Goal: Task Accomplishment & Management: Manage account settings

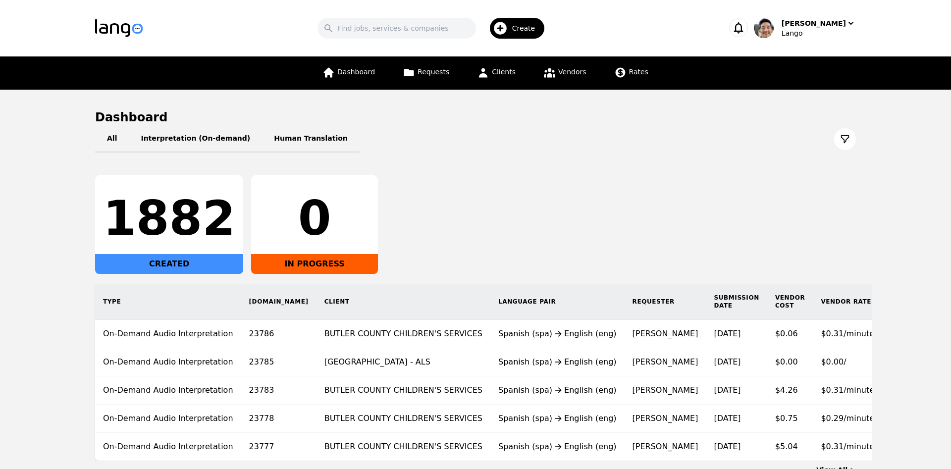
click at [853, 219] on div "1882 CREATED 0 IN PROGRESS" at bounding box center [475, 224] width 761 height 99
click at [819, 33] on div "Lango" at bounding box center [818, 33] width 74 height 10
click at [824, 83] on p "Switch Company" at bounding box center [807, 87] width 58 height 10
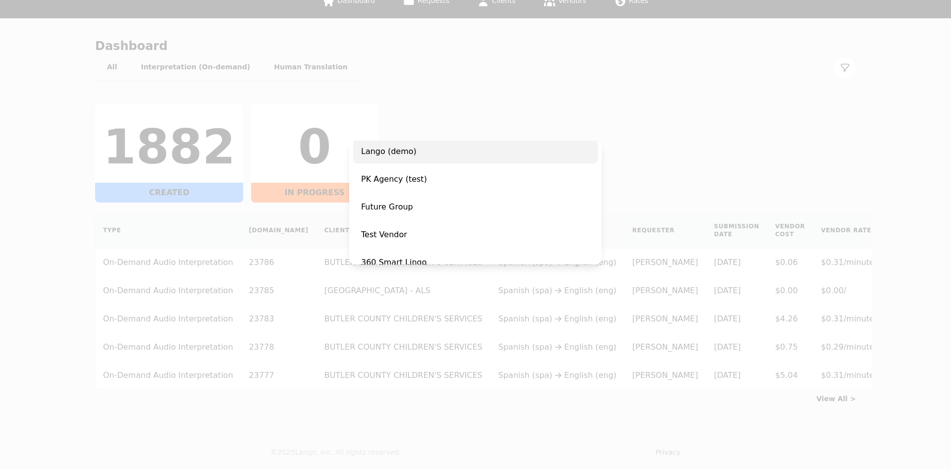
click at [457, 158] on span "Lango (demo)" at bounding box center [475, 152] width 245 height 24
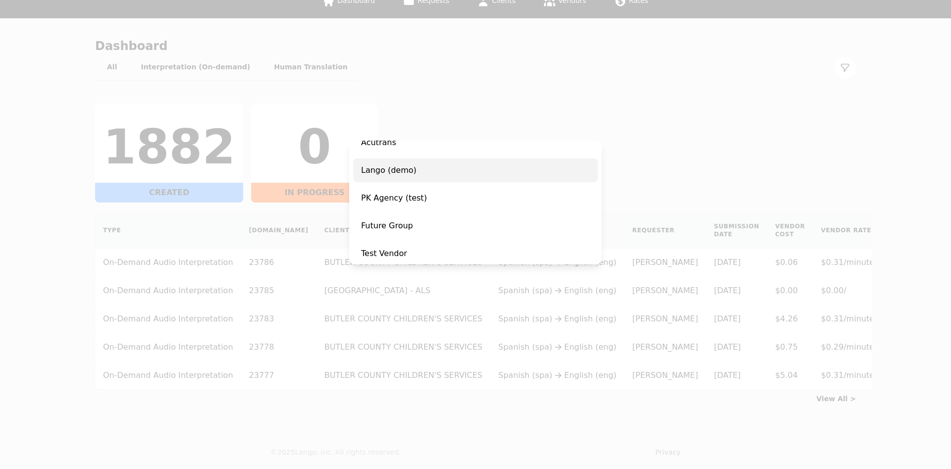
scroll to position [77, 0]
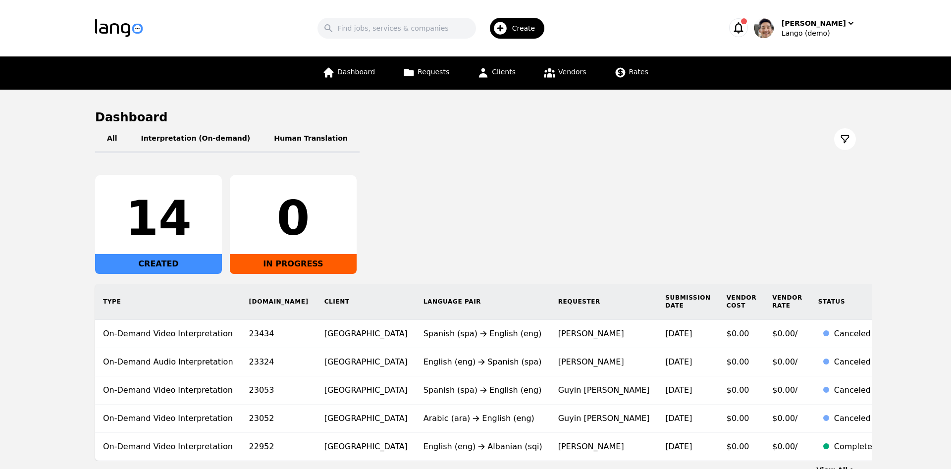
click at [608, 155] on div "All Interpretation (On-demand) Human Translation 14 CREATED 0 IN PROGRESS Type …" at bounding box center [475, 293] width 761 height 336
click at [606, 150] on div "All Interpretation (On-demand) Human Translation" at bounding box center [475, 139] width 761 height 28
click at [650, 182] on div "14 CREATED 0 IN PROGRESS" at bounding box center [475, 224] width 761 height 99
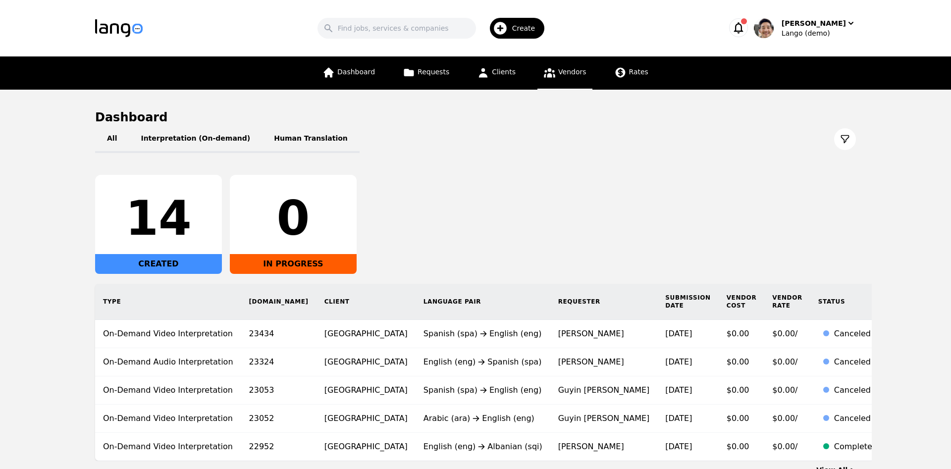
click at [562, 73] on span "Vendors" at bounding box center [572, 72] width 28 height 8
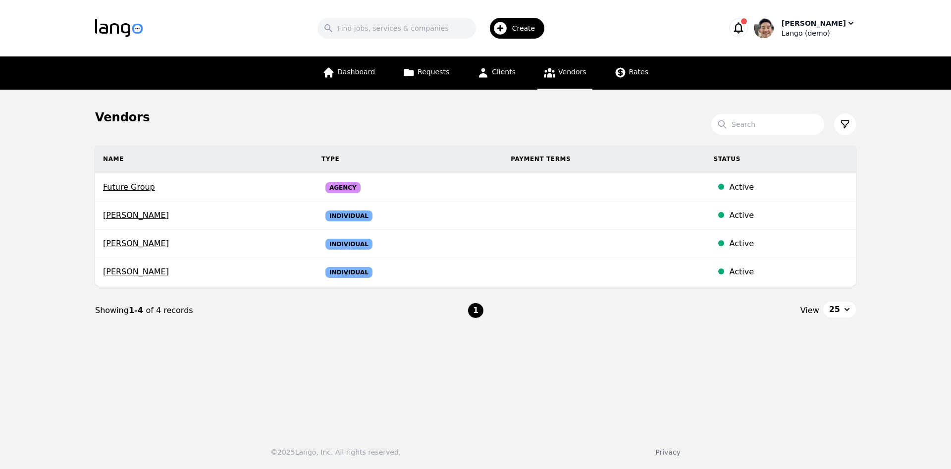
click at [834, 32] on div "Lango (demo)" at bounding box center [818, 33] width 74 height 10
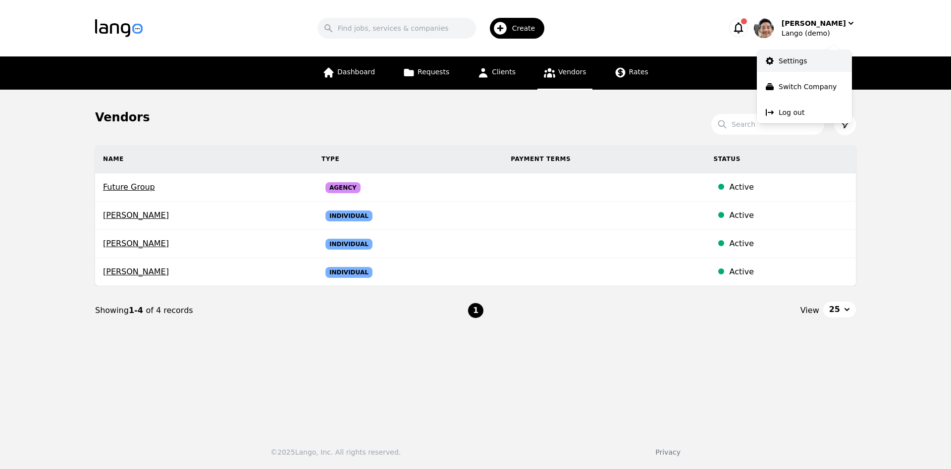
click at [812, 64] on link "Settings" at bounding box center [804, 61] width 95 height 22
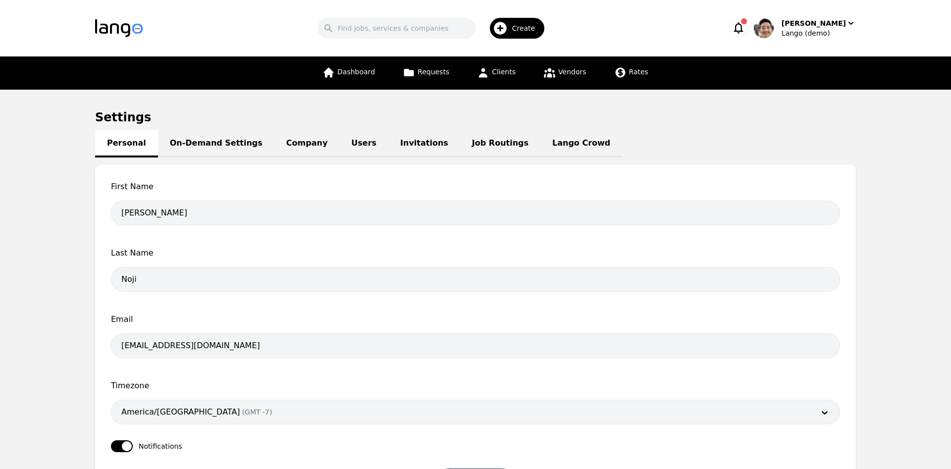
click at [563, 151] on link "Lango Crowd" at bounding box center [581, 143] width 82 height 27
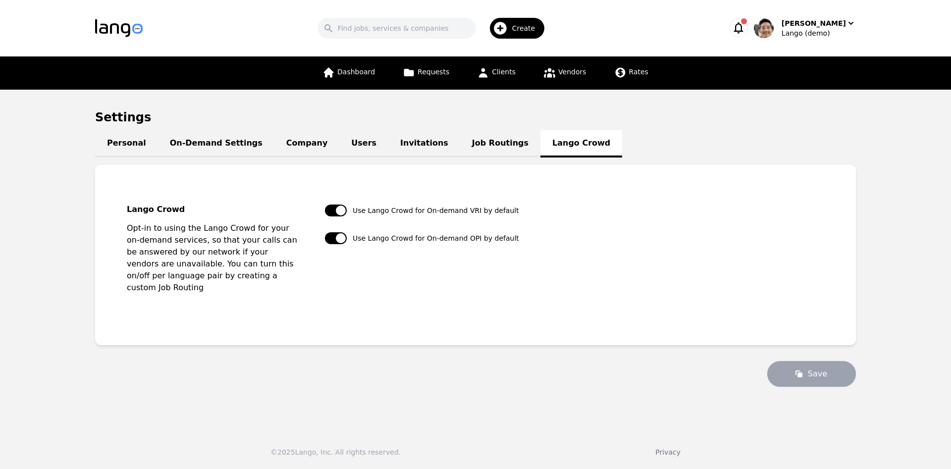
click at [945, 88] on nav "Dashboard Requests Clients Vendors Rates" at bounding box center [475, 72] width 951 height 33
click at [339, 144] on link "Users" at bounding box center [363, 143] width 49 height 27
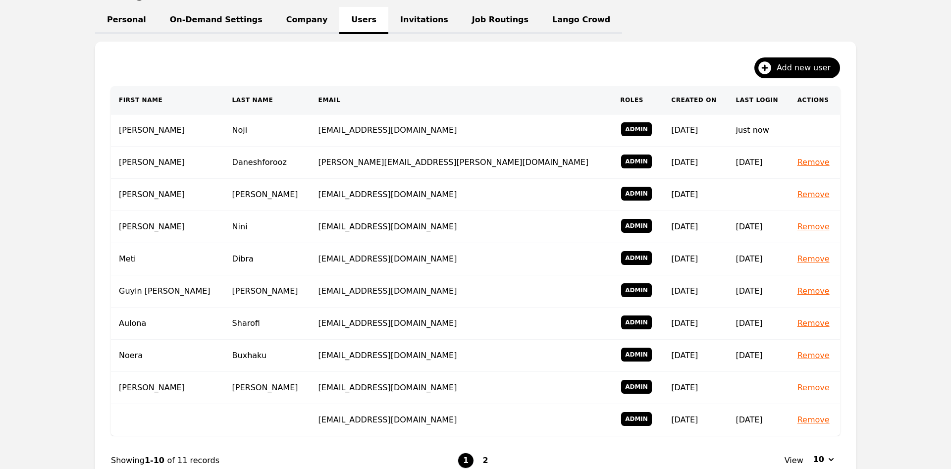
scroll to position [130, 0]
